Goal: Information Seeking & Learning: Compare options

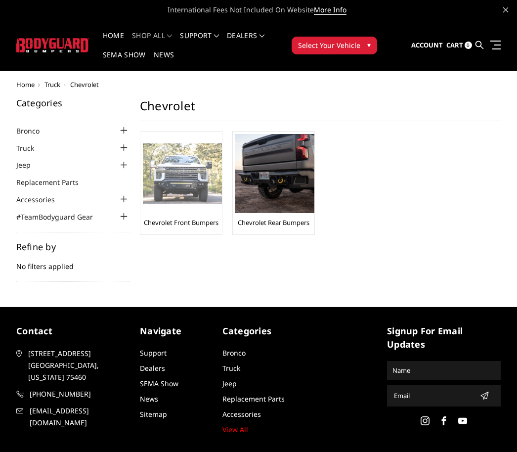
click at [166, 173] on img at bounding box center [182, 173] width 79 height 61
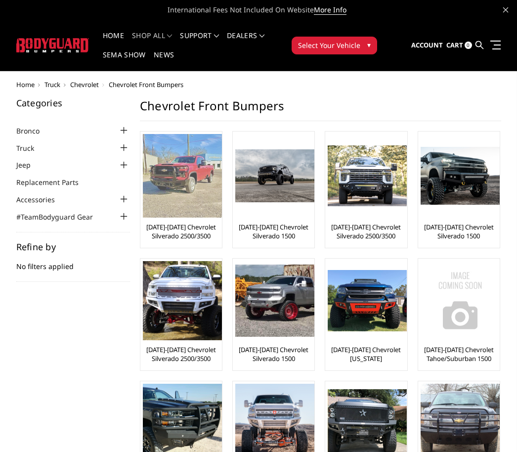
click at [162, 183] on img at bounding box center [182, 176] width 79 height 84
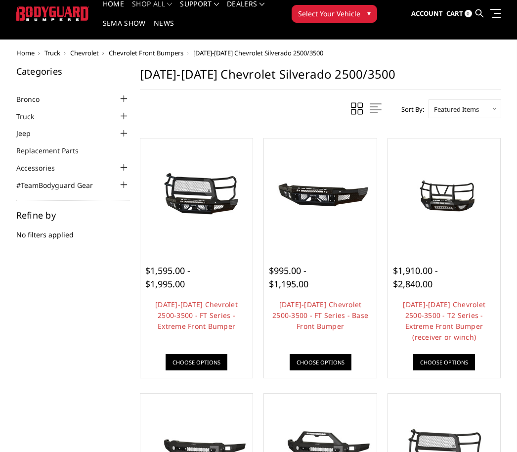
scroll to position [32, 0]
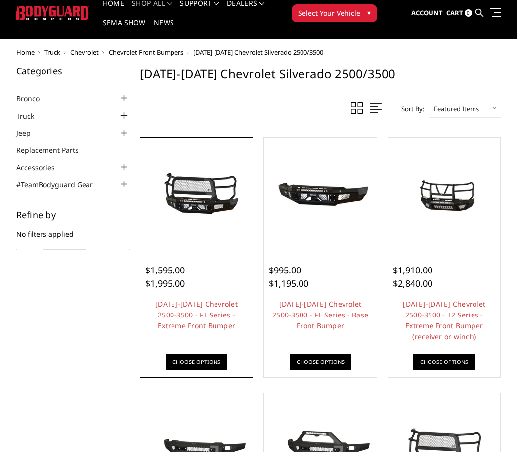
click at [173, 196] on img at bounding box center [197, 194] width 108 height 50
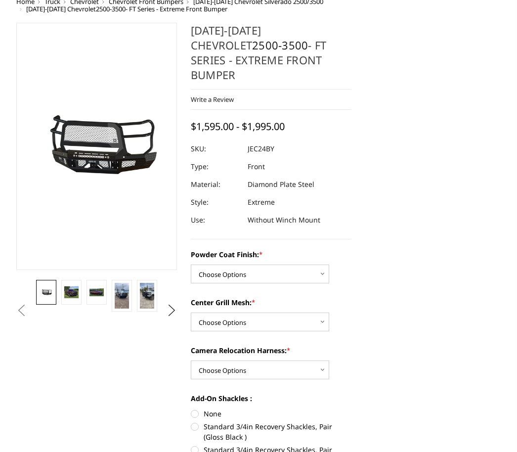
scroll to position [88, 0]
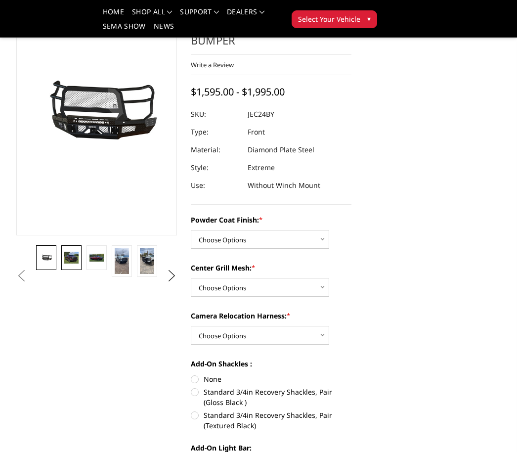
click at [68, 261] on img at bounding box center [71, 258] width 14 height 12
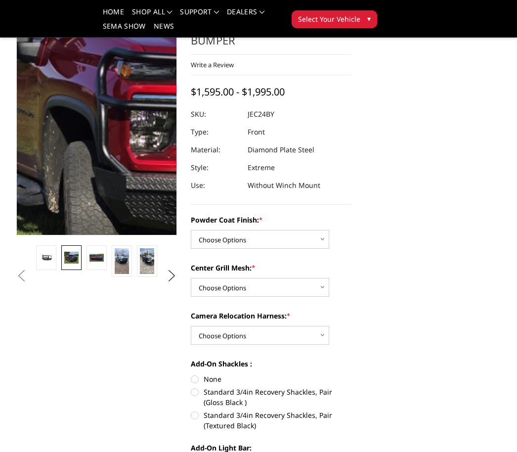
click at [68, 143] on img at bounding box center [182, 75] width 633 height 541
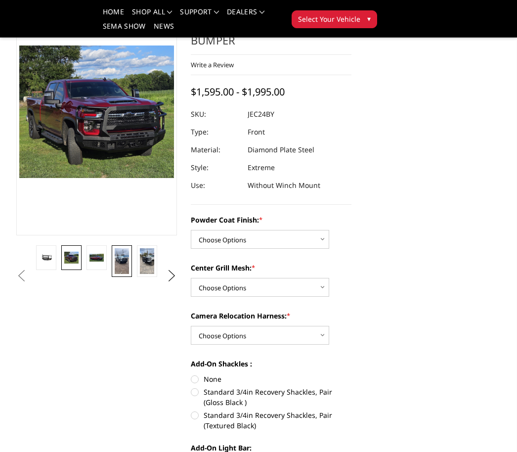
click at [118, 264] on img at bounding box center [122, 261] width 14 height 26
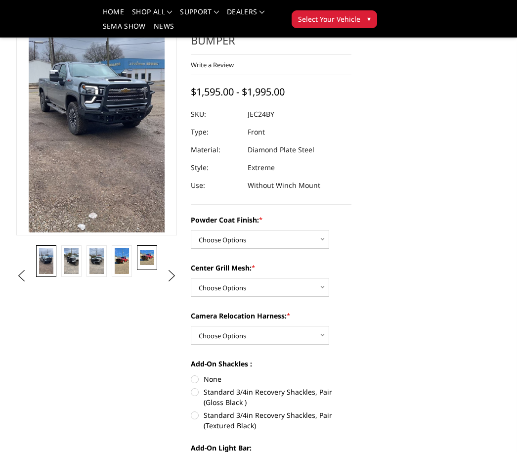
click at [140, 250] on img at bounding box center [147, 257] width 14 height 15
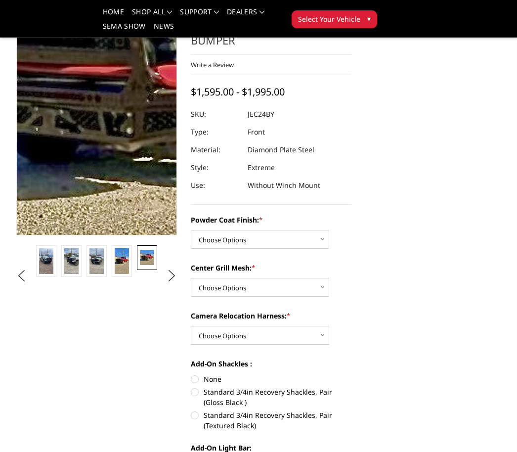
click at [59, 147] on img at bounding box center [199, 57] width 601 height 633
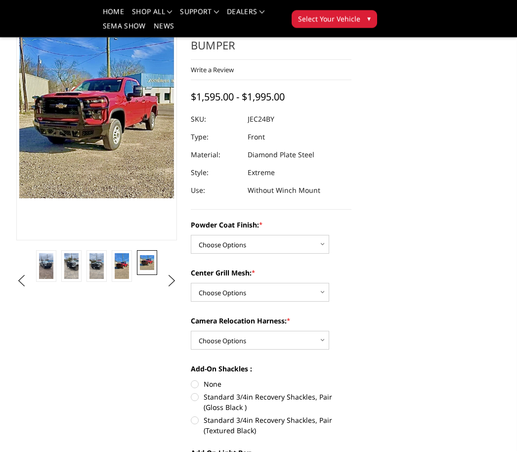
scroll to position [0, 0]
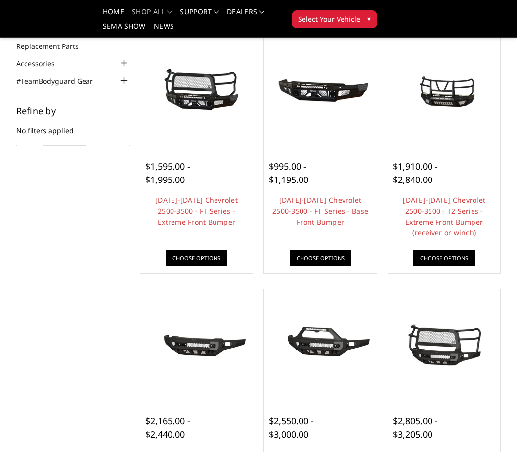
scroll to position [96, 0]
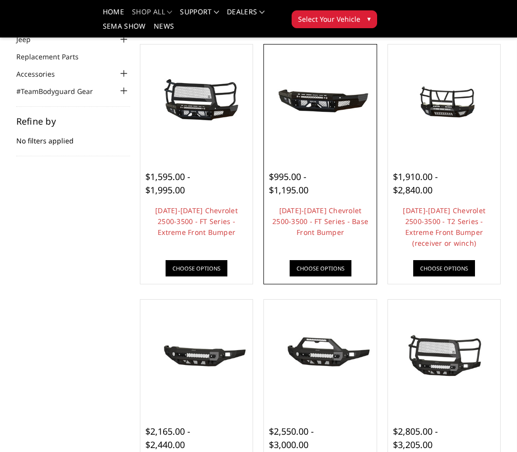
click at [297, 108] on img at bounding box center [320, 101] width 108 height 50
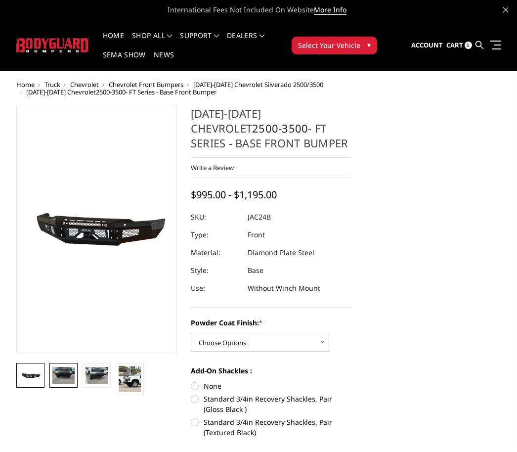
click at [54, 370] on img at bounding box center [63, 375] width 22 height 17
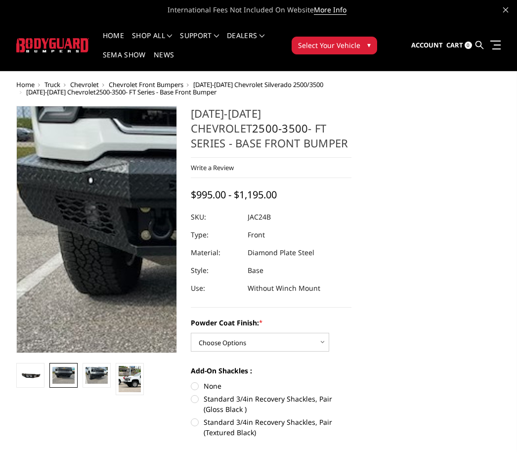
click at [40, 222] on img at bounding box center [263, 237] width 633 height 474
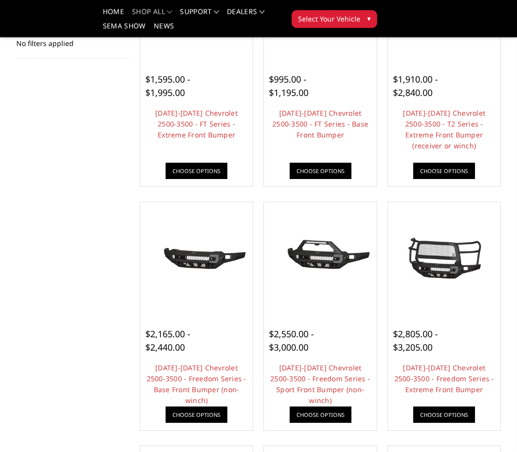
scroll to position [209, 0]
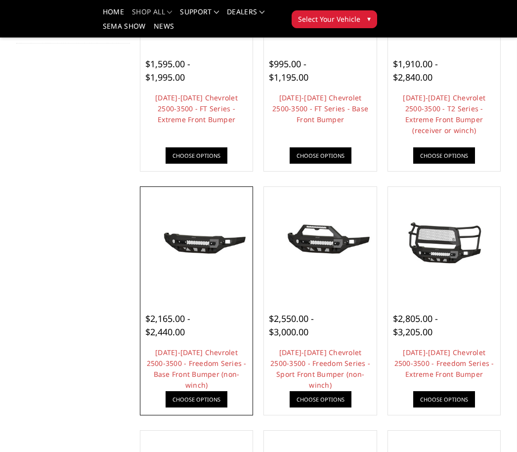
click at [177, 243] on img at bounding box center [197, 242] width 108 height 50
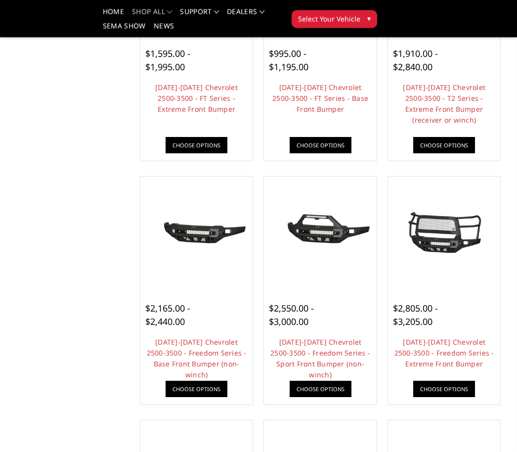
scroll to position [249, 0]
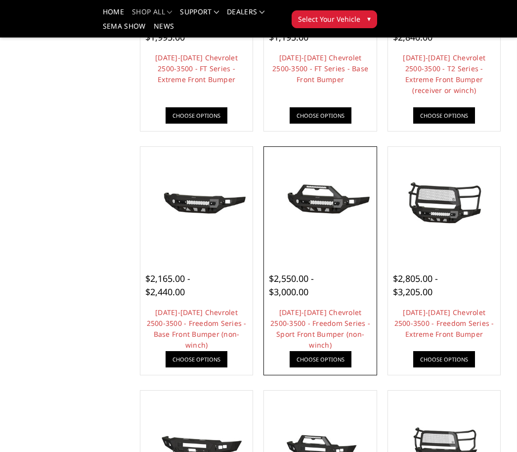
click at [338, 279] on div "$2,550.00 - $3,000.00" at bounding box center [320, 285] width 103 height 27
click at [343, 316] on link "[DATE]-[DATE] Chevrolet 2500-3500 - Freedom Series - Sport Front Bumper (non-wi…" at bounding box center [320, 328] width 100 height 42
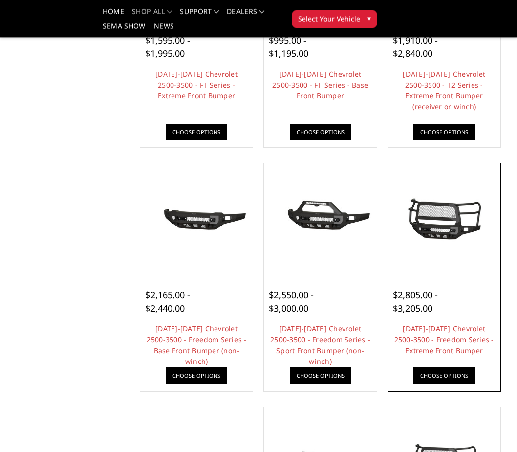
scroll to position [233, 0]
click at [459, 218] on img at bounding box center [444, 219] width 108 height 50
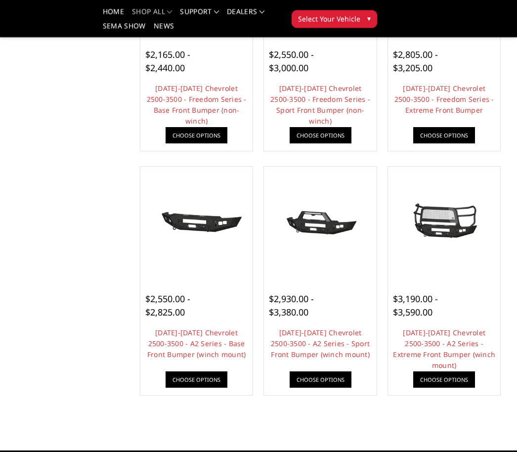
scroll to position [473, 0]
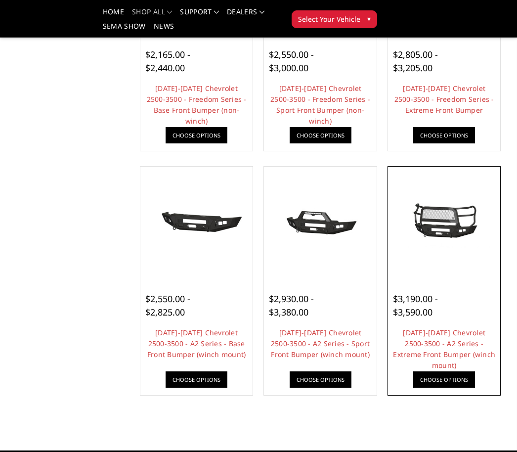
click at [474, 230] on img at bounding box center [444, 223] width 108 height 50
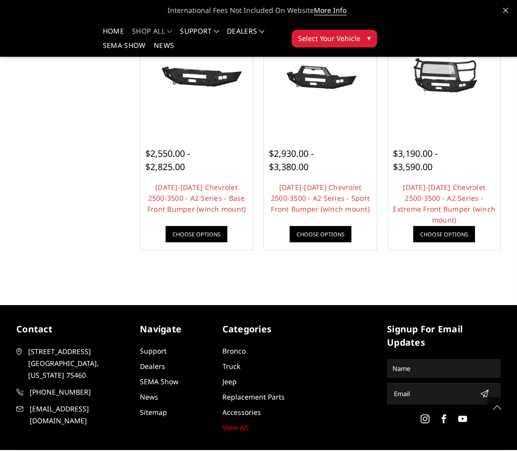
scroll to position [650, 0]
